Goal: Contribute content: Add original content to the website for others to see

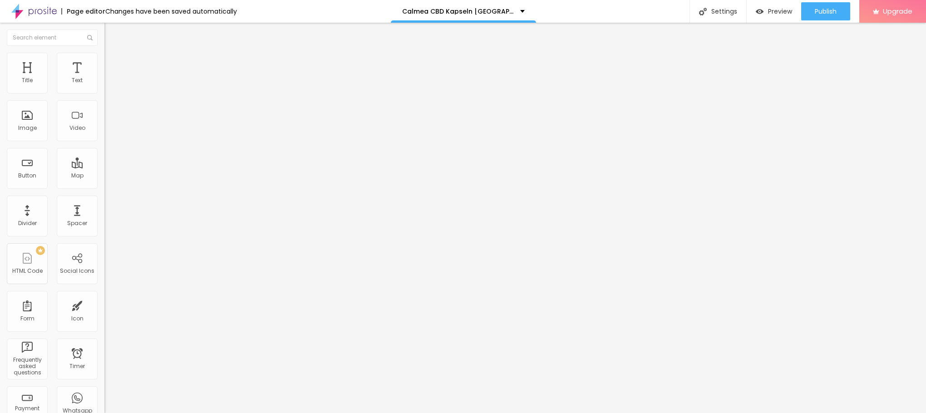
click at [104, 78] on span "Add image" at bounding box center [122, 74] width 37 height 8
click at [104, 59] on li "Style" at bounding box center [156, 57] width 104 height 9
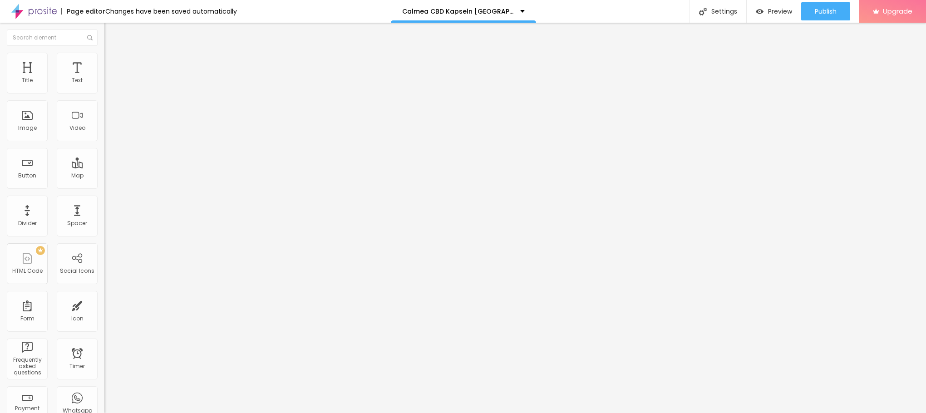
type input "95"
type input "90"
type input "85"
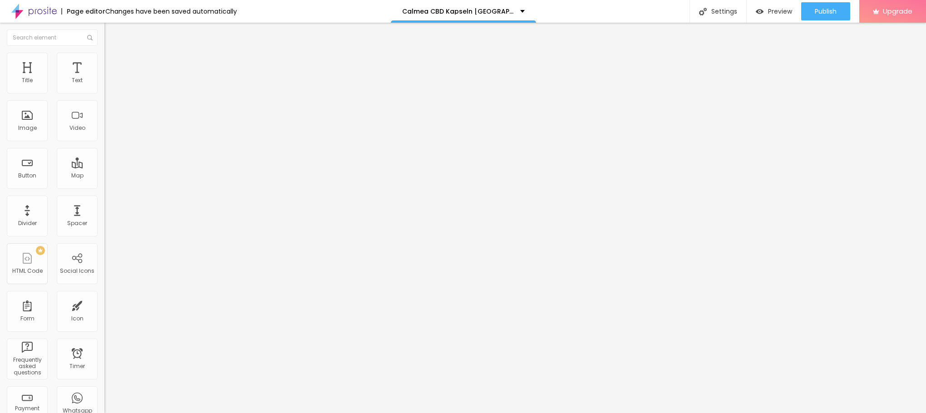
type input "85"
type input "80"
type input "75"
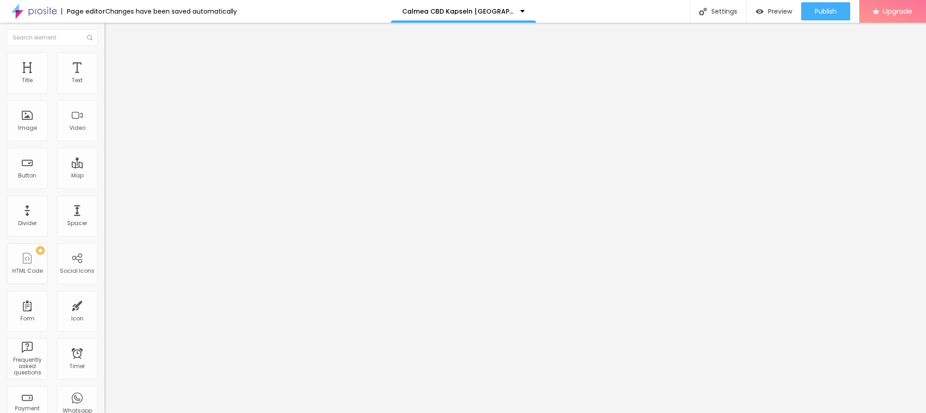
type input "70"
type input "65"
type input "60"
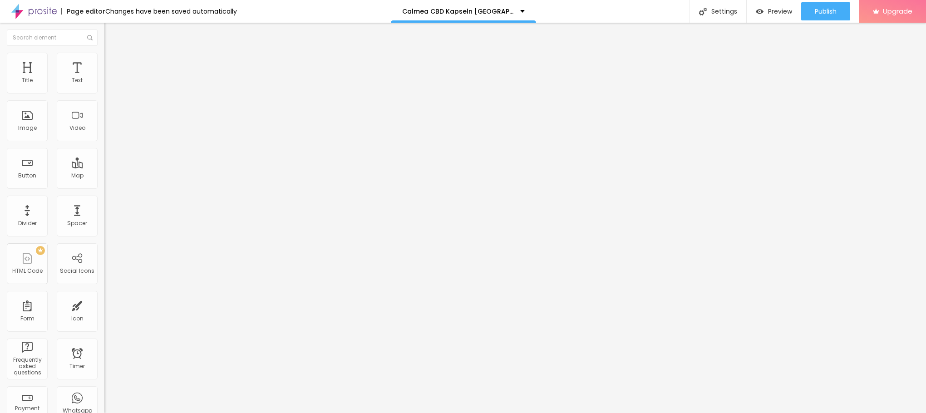
type input "60"
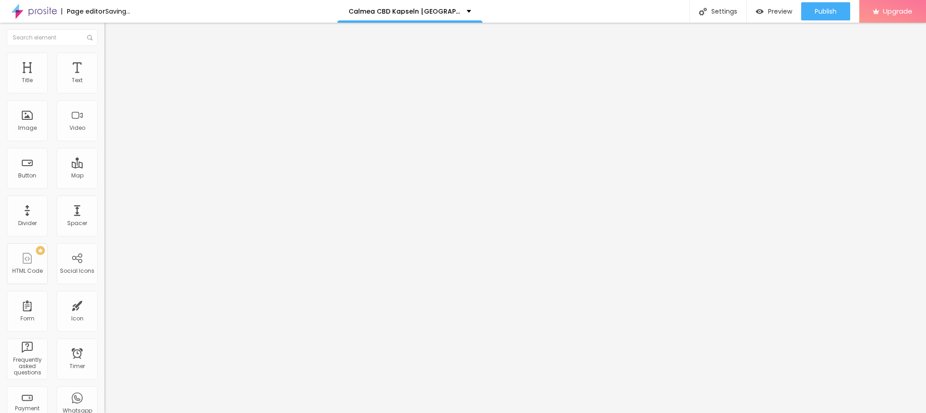
type input "55"
type input "50"
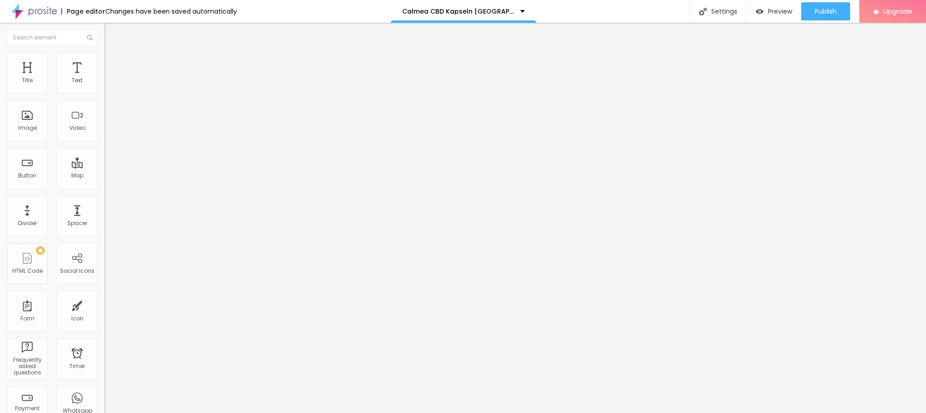
type input "45"
type input "40"
drag, startPoint x: 94, startPoint y: 99, endPoint x: 38, endPoint y: 102, distance: 56.3
type input "40"
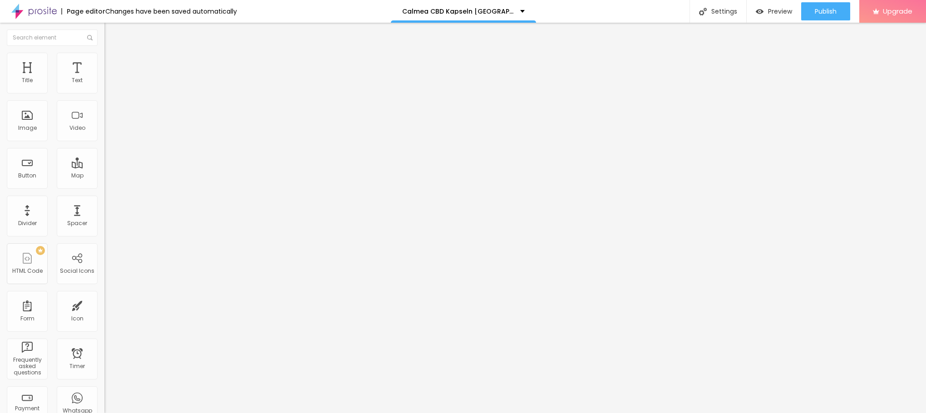
click at [104, 93] on input "range" at bounding box center [133, 89] width 59 height 7
type input "35"
click at [104, 93] on input "range" at bounding box center [133, 89] width 59 height 7
click at [104, 52] on img at bounding box center [108, 48] width 8 height 8
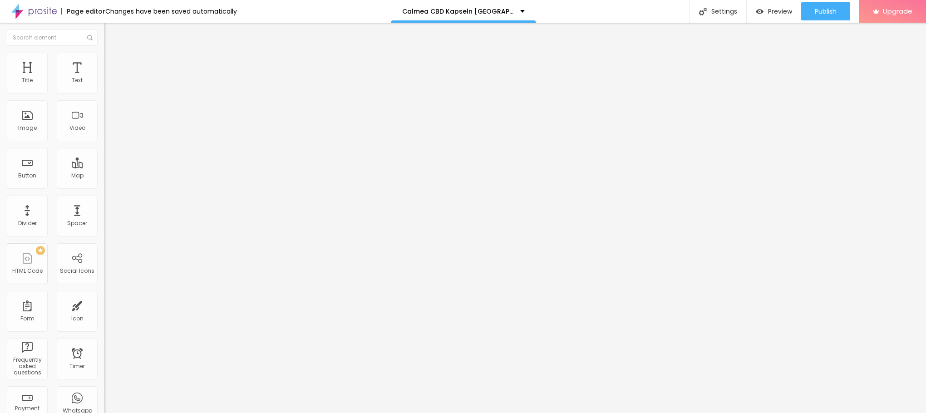
click at [104, 92] on input "text" at bounding box center [158, 87] width 109 height 9
paste input "Calmea CBD Kapseln [GEOGRAPHIC_DATA]"
type input "Calmea CBD Kapseln [GEOGRAPHIC_DATA]"
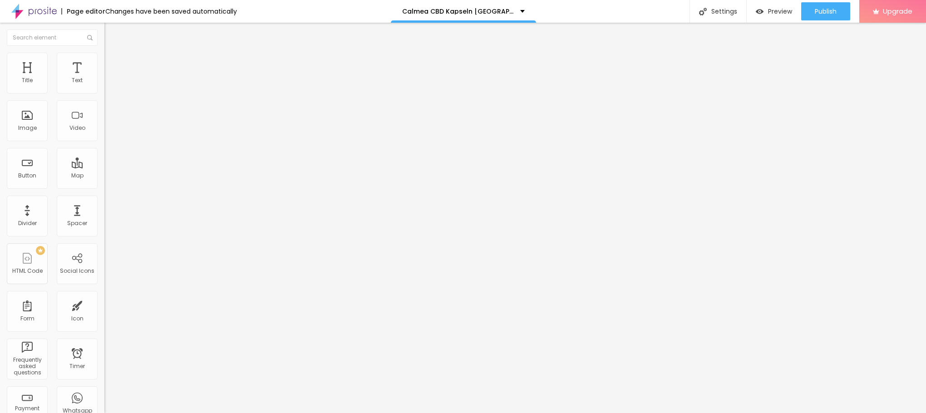
drag, startPoint x: 49, startPoint y: 244, endPoint x: 0, endPoint y: 243, distance: 49.0
click at [104, 207] on div "Change image Image description (Alt) Calmea CBD Kapseln [GEOGRAPHIC_DATA] Align…" at bounding box center [156, 139] width 104 height 137
paste input "[DOMAIN_NAME][URL]"
type input "[URL][DOMAIN_NAME]"
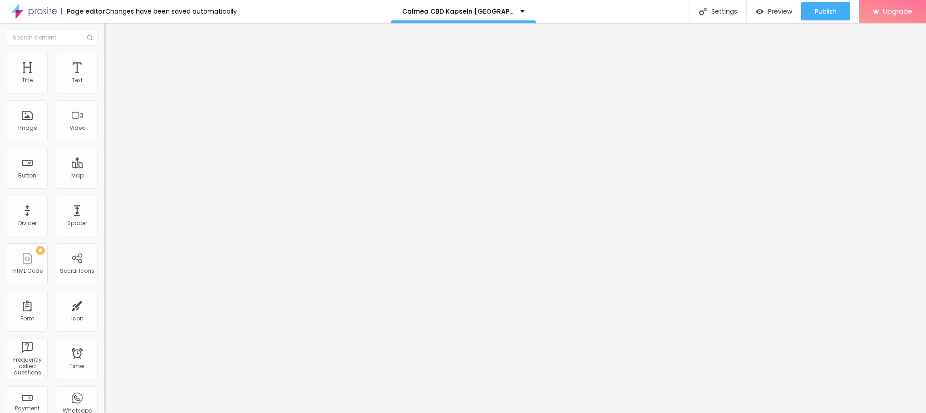
scroll to position [0, 0]
click at [111, 29] on img "button" at bounding box center [114, 32] width 7 height 7
drag, startPoint x: 55, startPoint y: 105, endPoint x: 16, endPoint y: 108, distance: 38.6
click at [104, 101] on div "Text Click me Align Size Default Small Default Big Link URL https:// Open in ne…" at bounding box center [156, 137] width 104 height 132
click at [104, 143] on span "Default" at bounding box center [114, 139] width 20 height 8
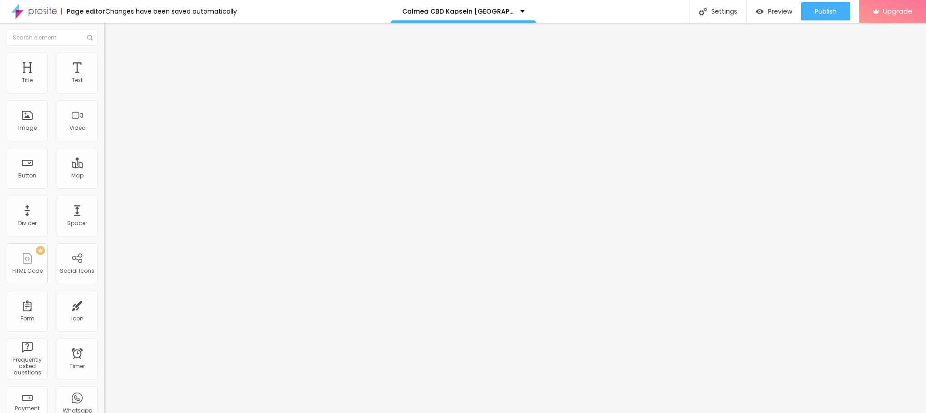
drag, startPoint x: 75, startPoint y: 178, endPoint x: 69, endPoint y: 153, distance: 26.3
click at [104, 153] on ul "Small Default Big" at bounding box center [156, 152] width 104 height 20
click at [104, 148] on span "Small" at bounding box center [112, 145] width 16 height 8
click at [104, 85] on input "Click me" at bounding box center [158, 80] width 109 height 9
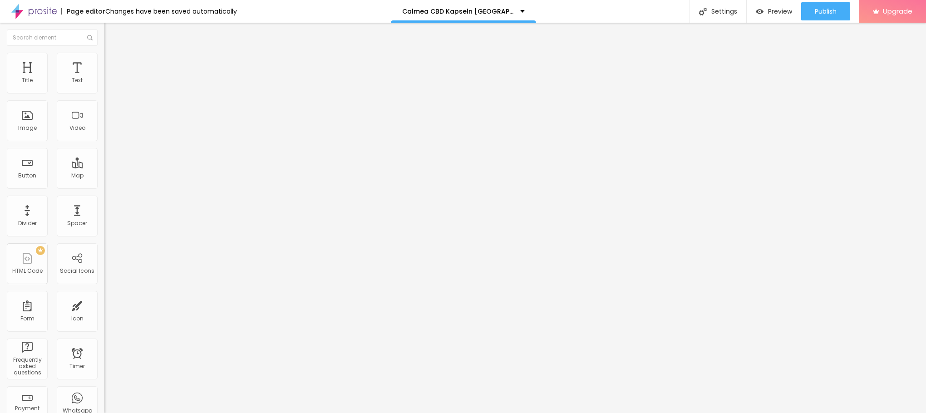
click at [104, 85] on input "Click me" at bounding box center [158, 80] width 109 height 9
paste input "👇😍Jetzt Einkaufen😍👇"
type input "👇😍Jetzt Einkaufen😍👇"
drag, startPoint x: 37, startPoint y: 228, endPoint x: 0, endPoint y: 224, distance: 37.0
click at [104, 203] on div "Text 👇😍Jetzt Einkaufen😍👇 Align Size Small Small Default Big Link URL https:// O…" at bounding box center [156, 137] width 104 height 132
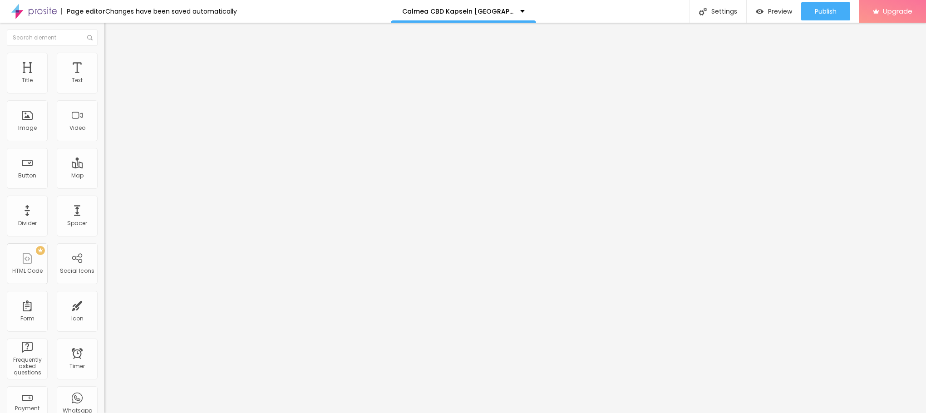
paste input "[DOMAIN_NAME][URL]"
type input "[URL][DOMAIN_NAME]"
click at [108, 132] on icon "button" at bounding box center [110, 128] width 5 height 5
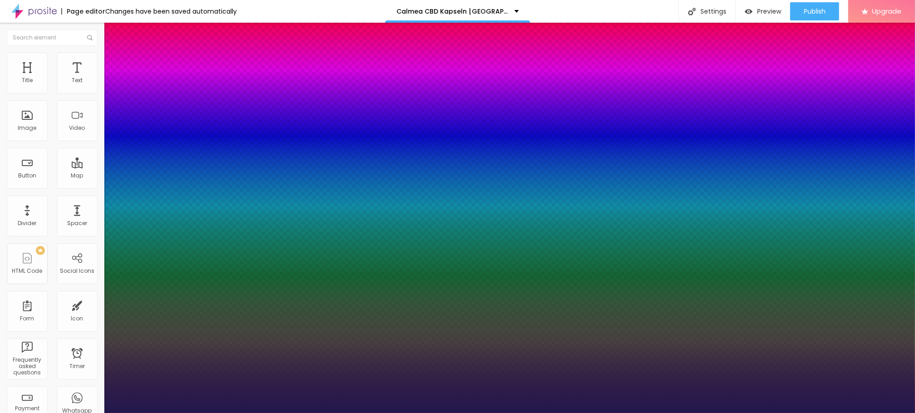
type input "1"
type input "18"
type input "1"
type input "21"
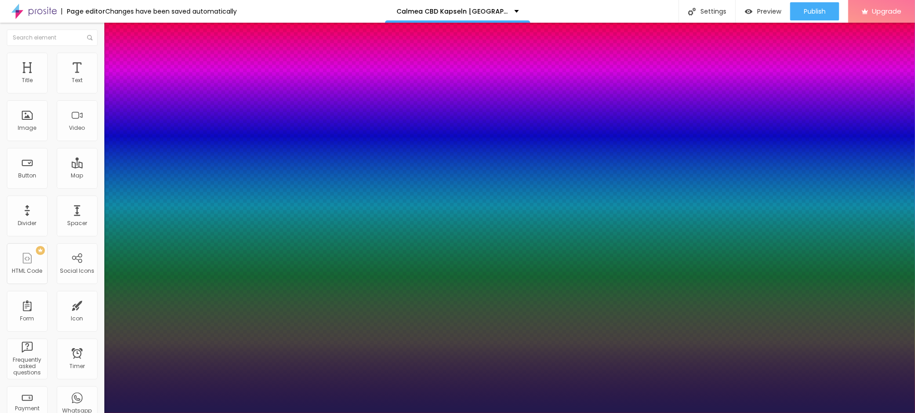
type input "21"
type input "1"
type input "27"
type input "1"
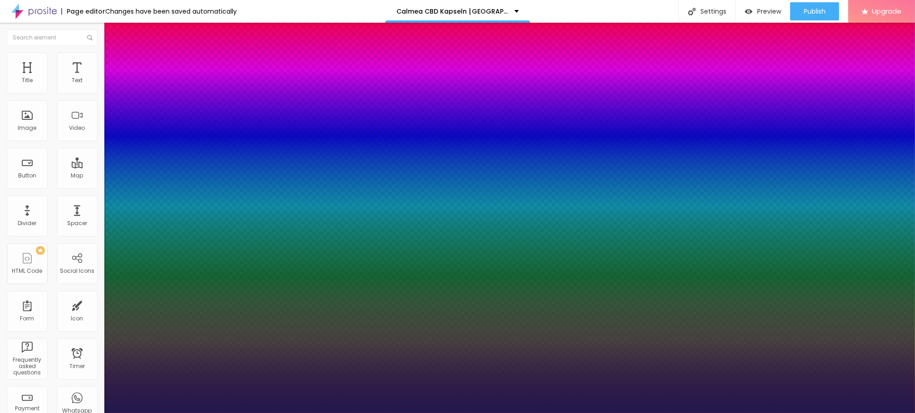
type input "28"
type input "1"
type input "29"
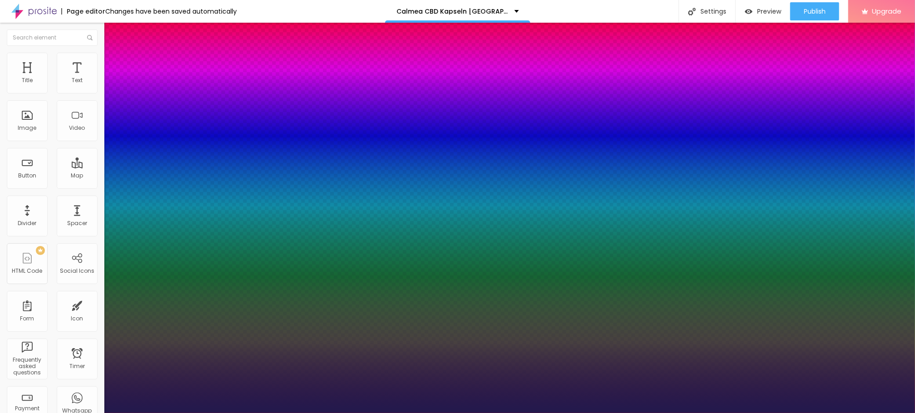
type input "1"
type input "31"
type input "1"
type input "33"
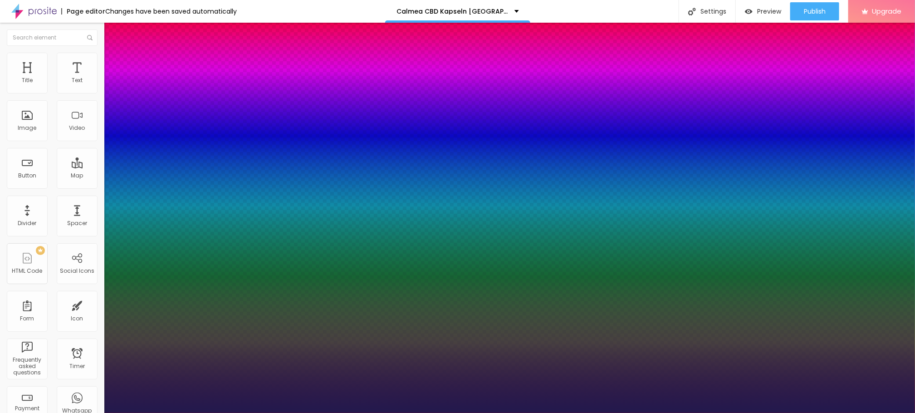
type input "33"
type input "1"
type input "35"
type input "1"
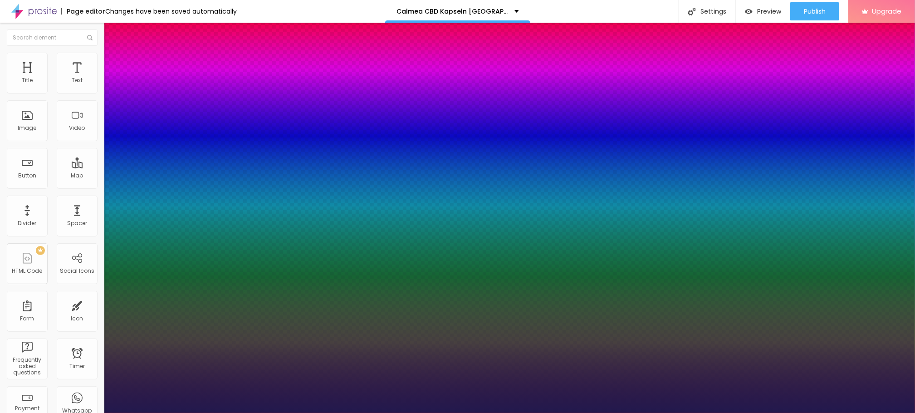
type input "39"
type input "1"
type input "40"
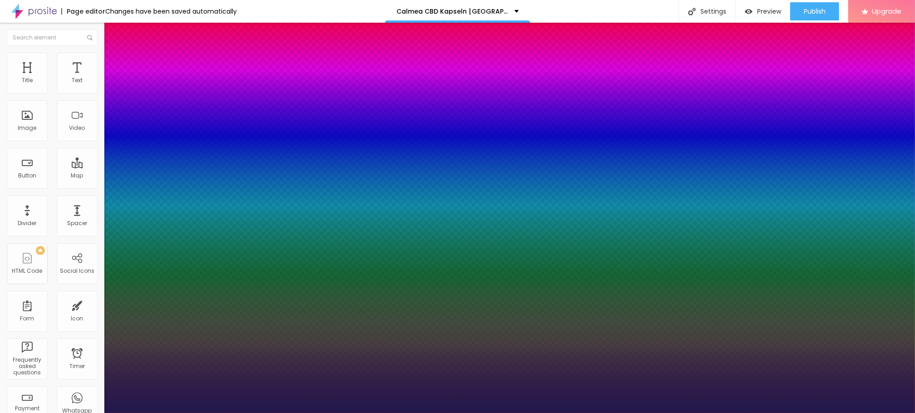
type input "1"
drag, startPoint x: 123, startPoint y: 255, endPoint x: 140, endPoint y: 256, distance: 17.7
type input "40"
type input "1"
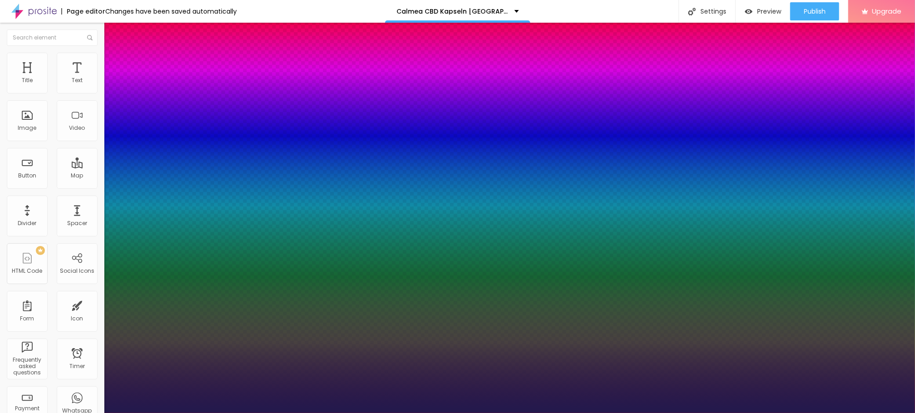
drag, startPoint x: 369, startPoint y: 391, endPoint x: 375, endPoint y: 391, distance: 5.9
click at [375, 412] on div at bounding box center [457, 413] width 915 height 0
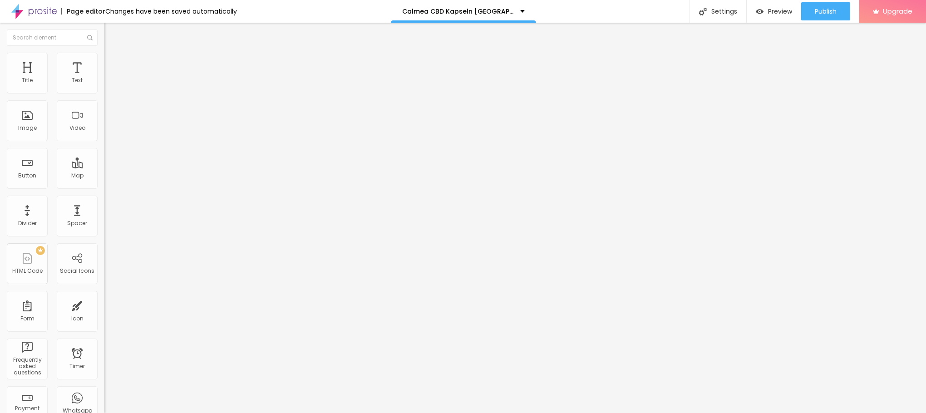
click at [108, 84] on icon "button" at bounding box center [110, 81] width 5 height 5
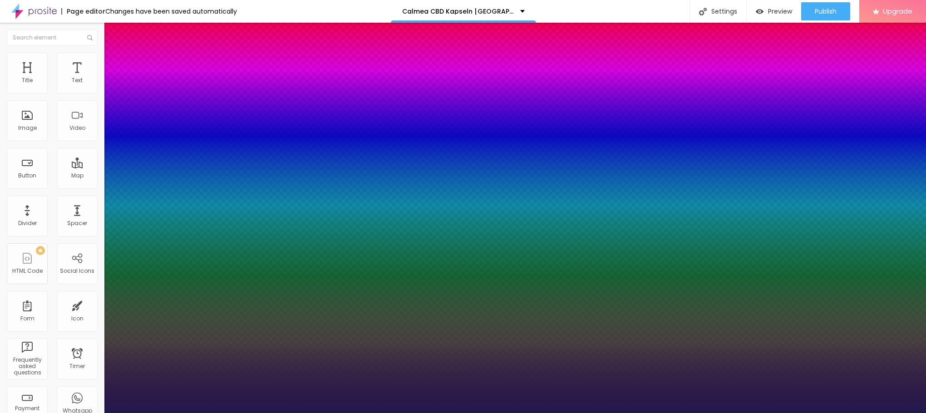
type input "1"
type input "14"
type input "1"
type input "15"
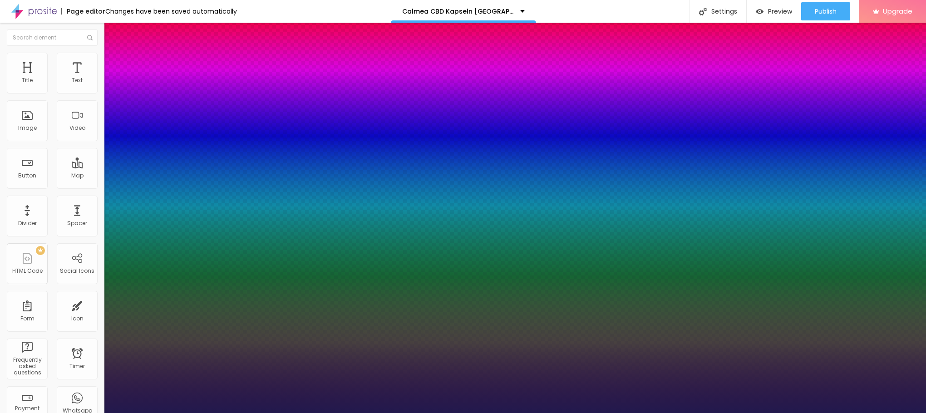
type input "15"
type input "1"
type input "17"
type input "1"
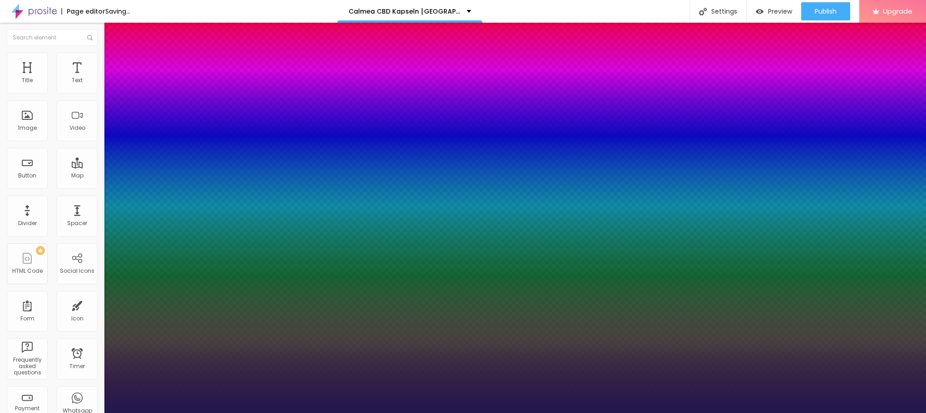
type input "18"
type input "1"
type input "21"
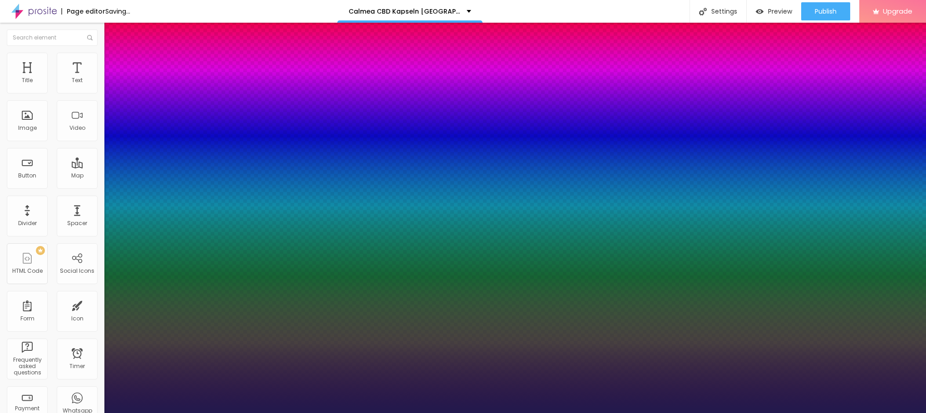
type input "1"
type input "24"
type input "1"
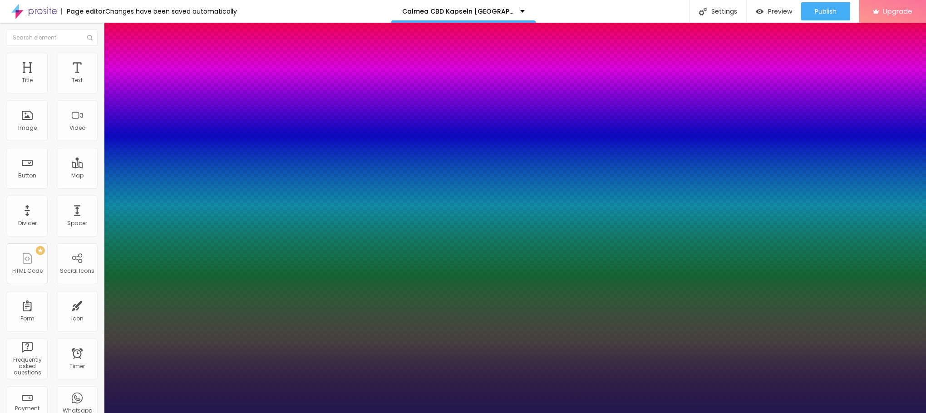
type input "19"
type input "1"
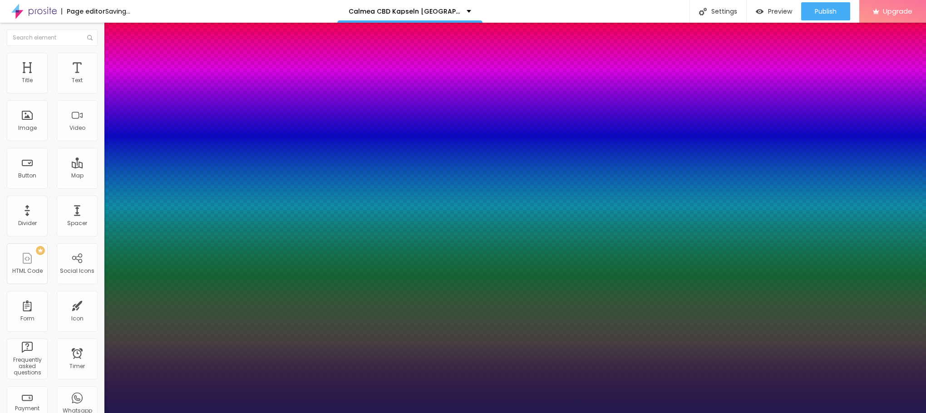
type input "21"
type input "1"
type input "22"
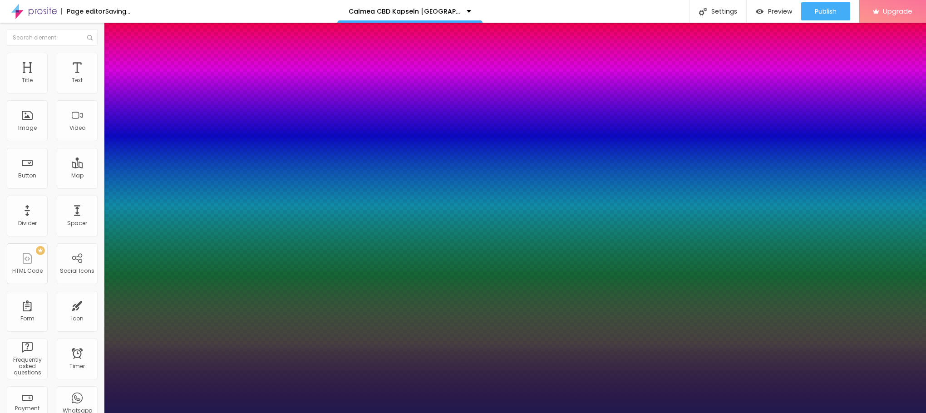
type input "1"
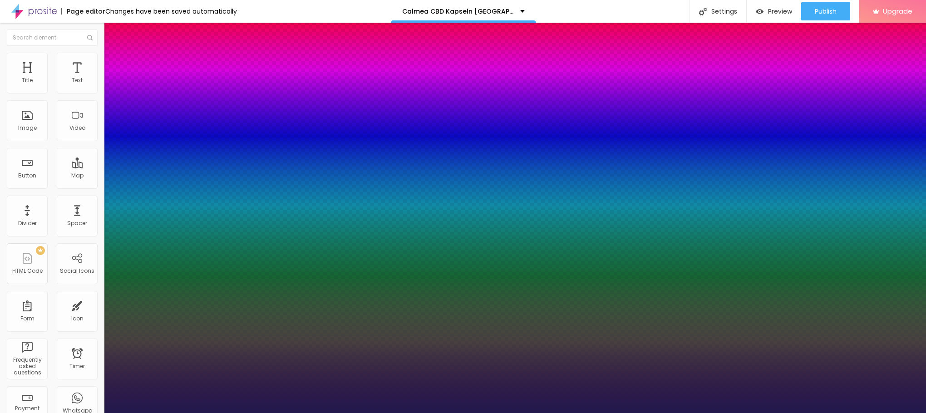
drag, startPoint x: 123, startPoint y: 150, endPoint x: 127, endPoint y: 150, distance: 4.6
type input "22"
click at [366, 412] on div at bounding box center [463, 413] width 926 height 0
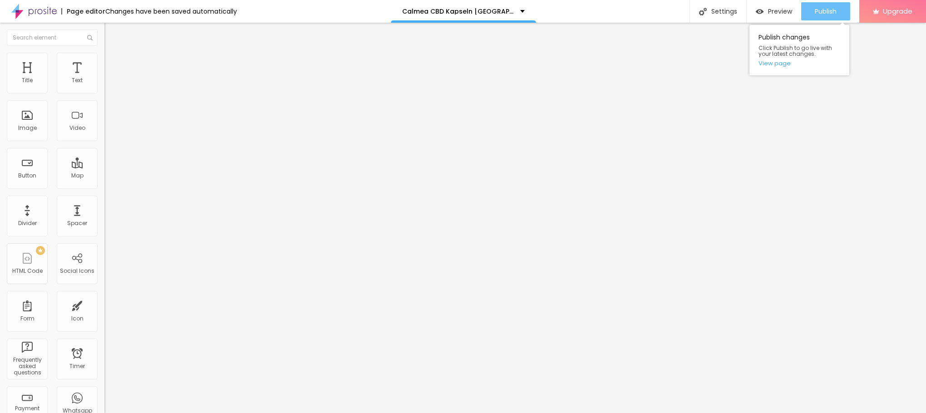
click at [832, 16] on div "Publish" at bounding box center [825, 11] width 22 height 18
click at [775, 64] on link "View page" at bounding box center [799, 63] width 82 height 6
